Goal: Communication & Community: Answer question/provide support

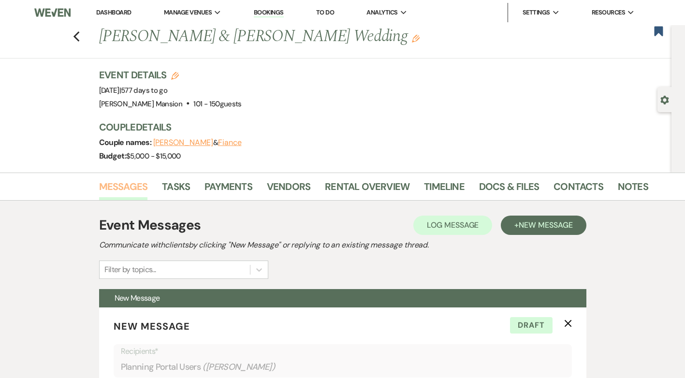
click at [133, 186] on link "Messages" at bounding box center [123, 189] width 49 height 21
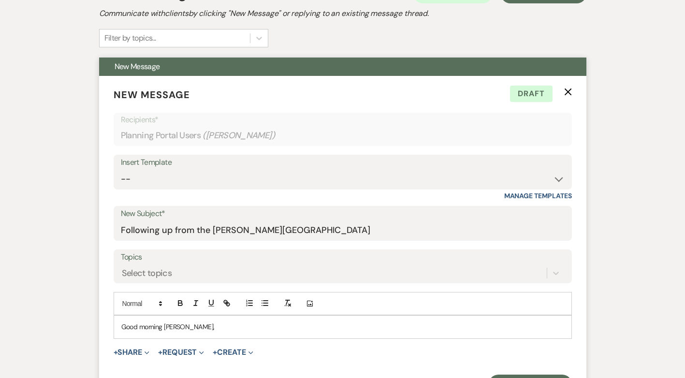
scroll to position [242, 0]
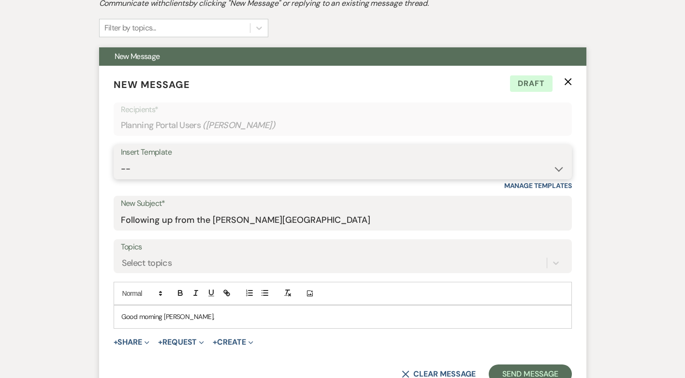
click at [555, 166] on select "-- Initial Inquiry Response Tour Request Response Follow Up Contract (Pre-Booke…" at bounding box center [343, 169] width 444 height 19
select select "15"
click at [121, 160] on select "-- Initial Inquiry Response Tour Request Response Follow Up Contract (Pre-Booke…" at bounding box center [343, 169] width 444 height 19
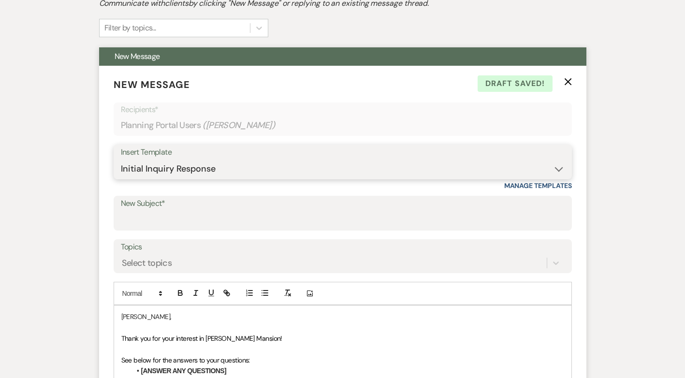
click at [559, 170] on select "-- Initial Inquiry Response Tour Request Response Follow Up Contract (Pre-Booke…" at bounding box center [343, 169] width 444 height 19
select select "4240"
click at [121, 160] on select "-- Initial Inquiry Response Tour Request Response Follow Up Contract (Pre-Booke…" at bounding box center [343, 169] width 444 height 19
type input "Congratulations from [PERSON_NAME][GEOGRAPHIC_DATA]"
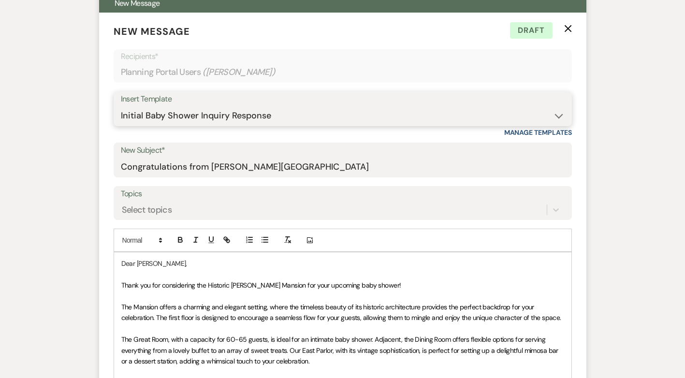
scroll to position [290, 0]
